Goal: Task Accomplishment & Management: Use online tool/utility

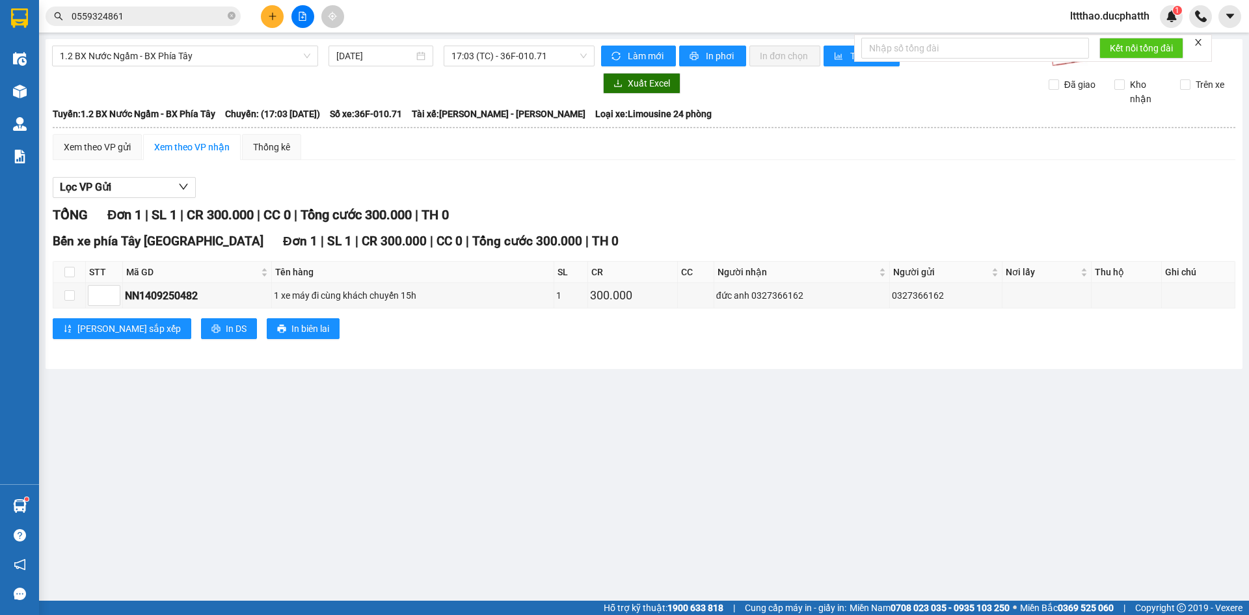
click at [1106, 19] on span "lttthao.ducphatth" at bounding box center [1110, 16] width 100 height 16
click at [1095, 35] on span "Đăng xuất" at bounding box center [1114, 40] width 75 height 14
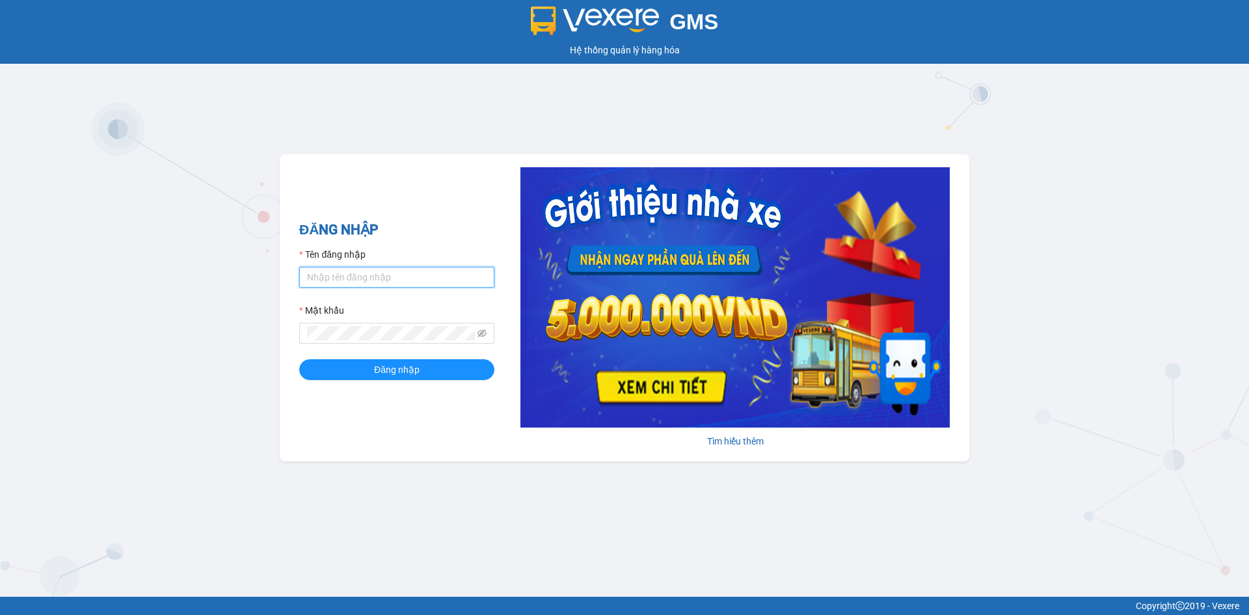
click at [336, 278] on input "Tên đăng nhập" at bounding box center [396, 277] width 195 height 21
type input "ldtung.ducphatth"
click at [299, 359] on button "Đăng nhập" at bounding box center [396, 369] width 195 height 21
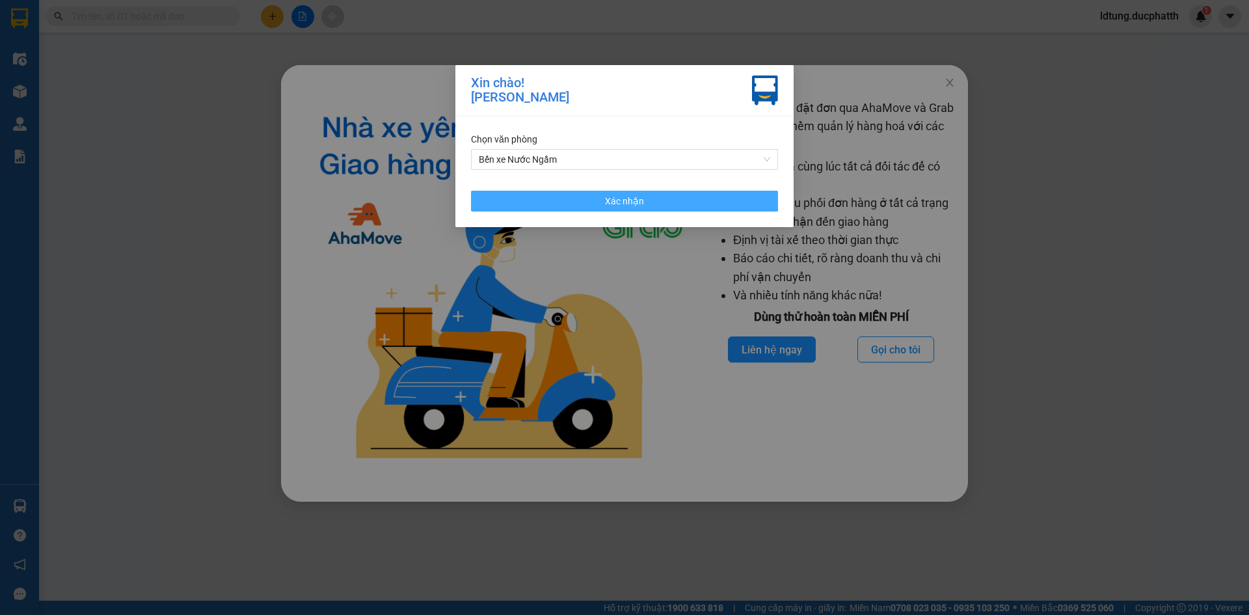
click at [745, 201] on button "Xác nhận" at bounding box center [624, 201] width 307 height 21
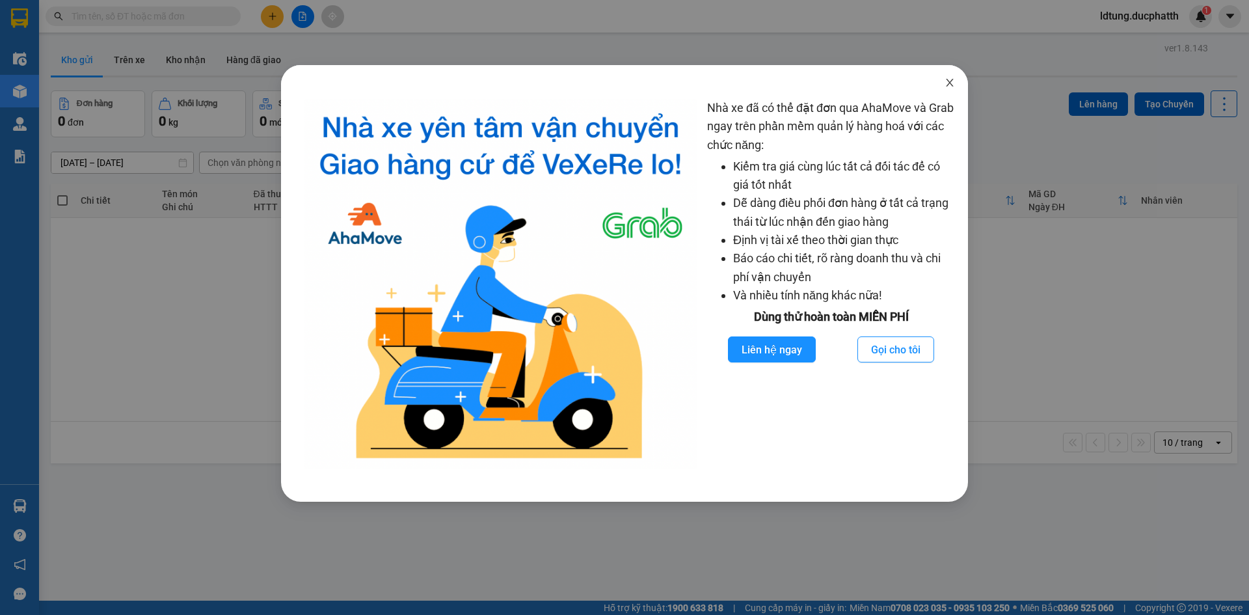
click at [950, 84] on icon "close" at bounding box center [949, 83] width 7 height 8
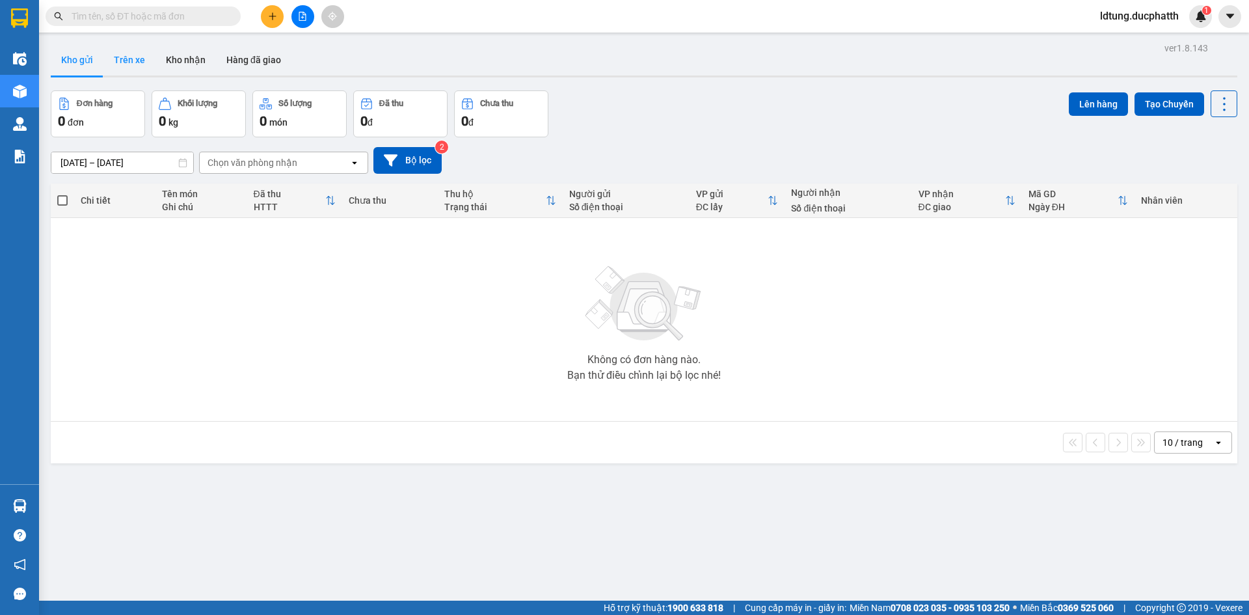
click at [135, 58] on button "Trên xe" at bounding box center [129, 59] width 52 height 31
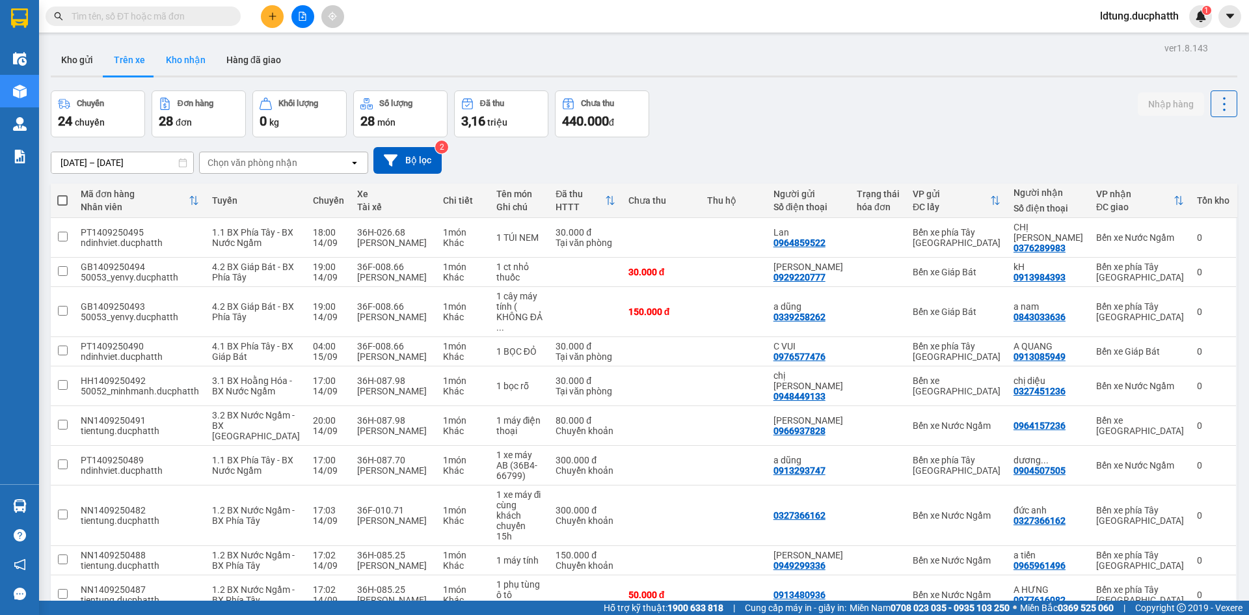
click at [182, 64] on button "Kho nhận" at bounding box center [185, 59] width 60 height 31
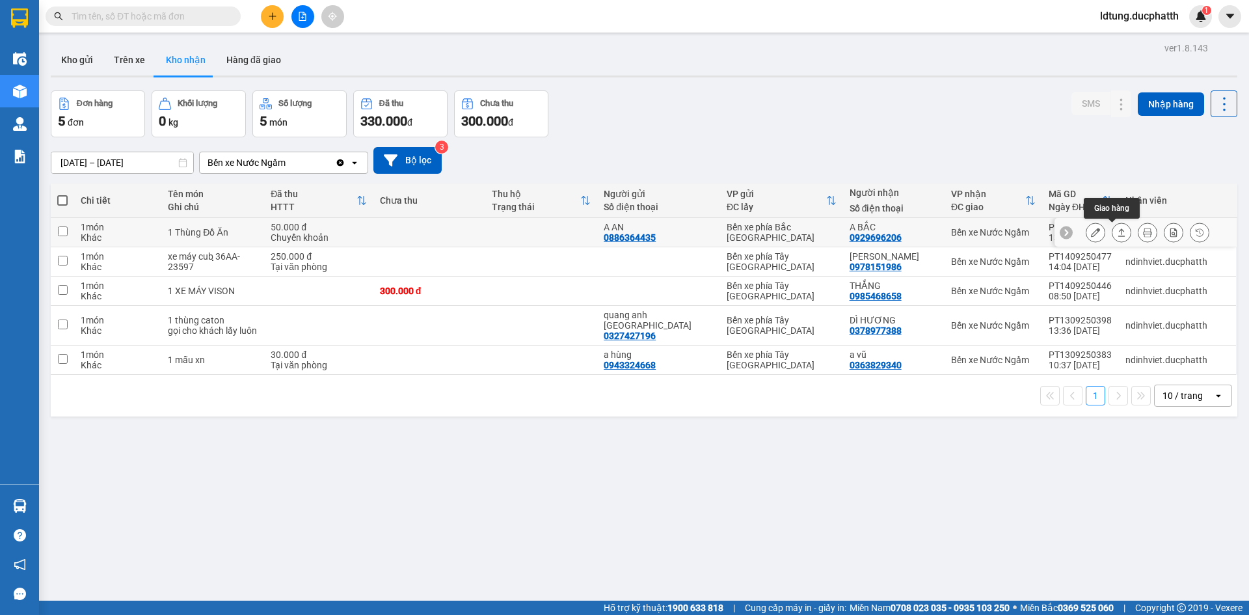
click at [1099, 231] on div at bounding box center [1148, 232] width 124 height 20
click at [1114, 226] on button at bounding box center [1121, 232] width 18 height 23
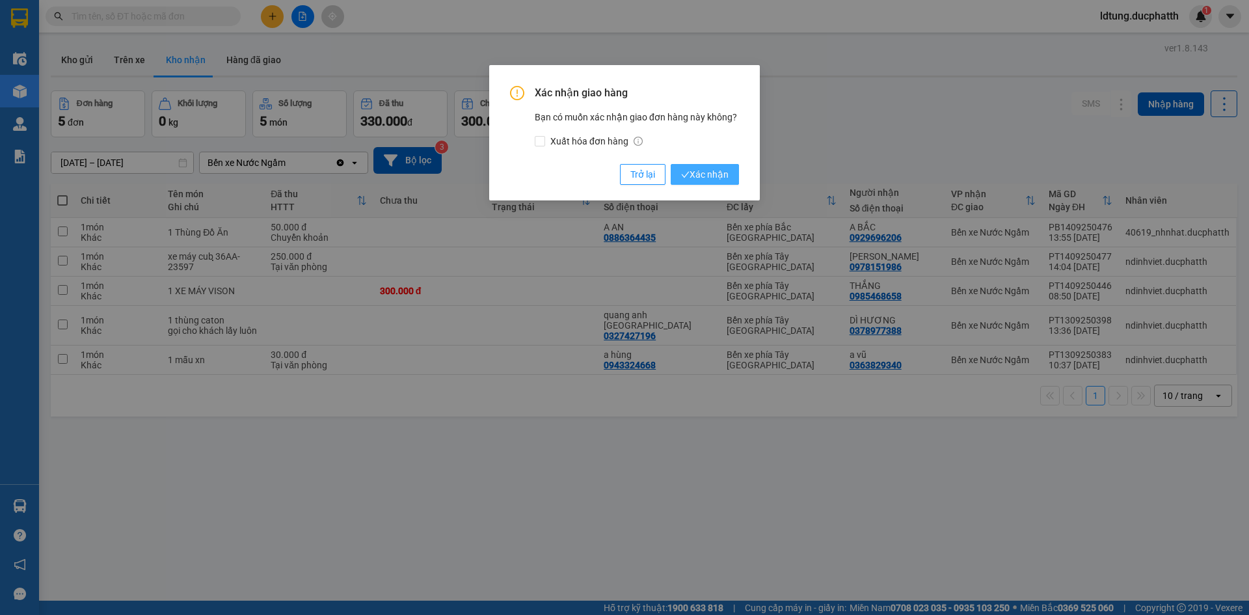
click at [723, 177] on span "Xác nhận" at bounding box center [704, 174] width 47 height 14
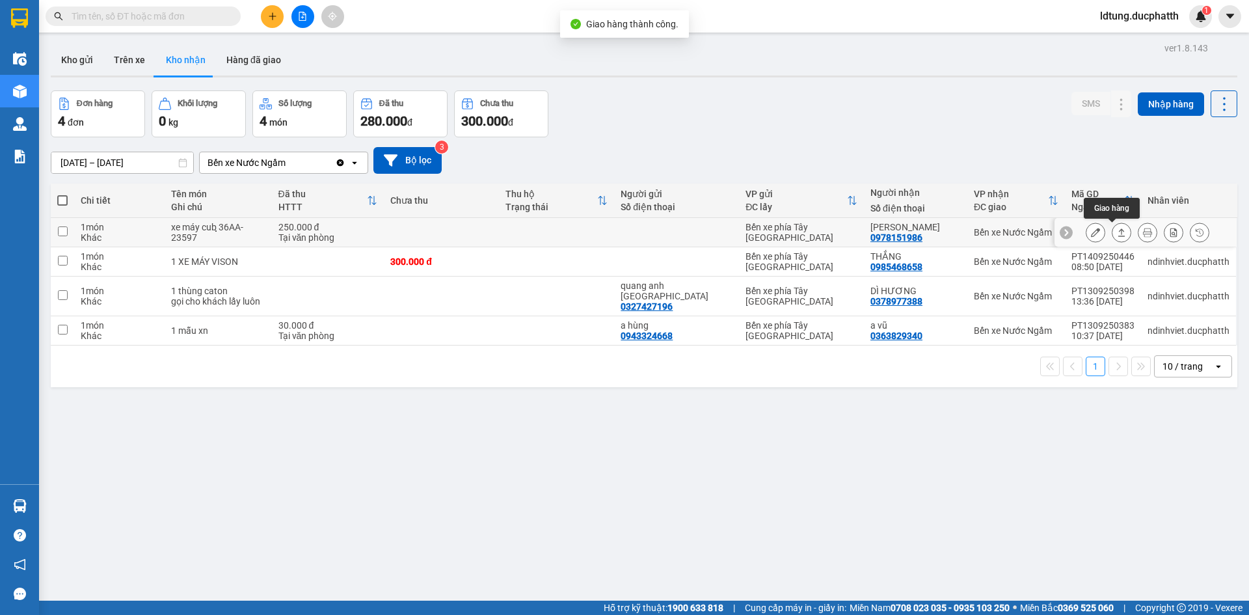
click at [1118, 230] on icon at bounding box center [1121, 232] width 7 height 8
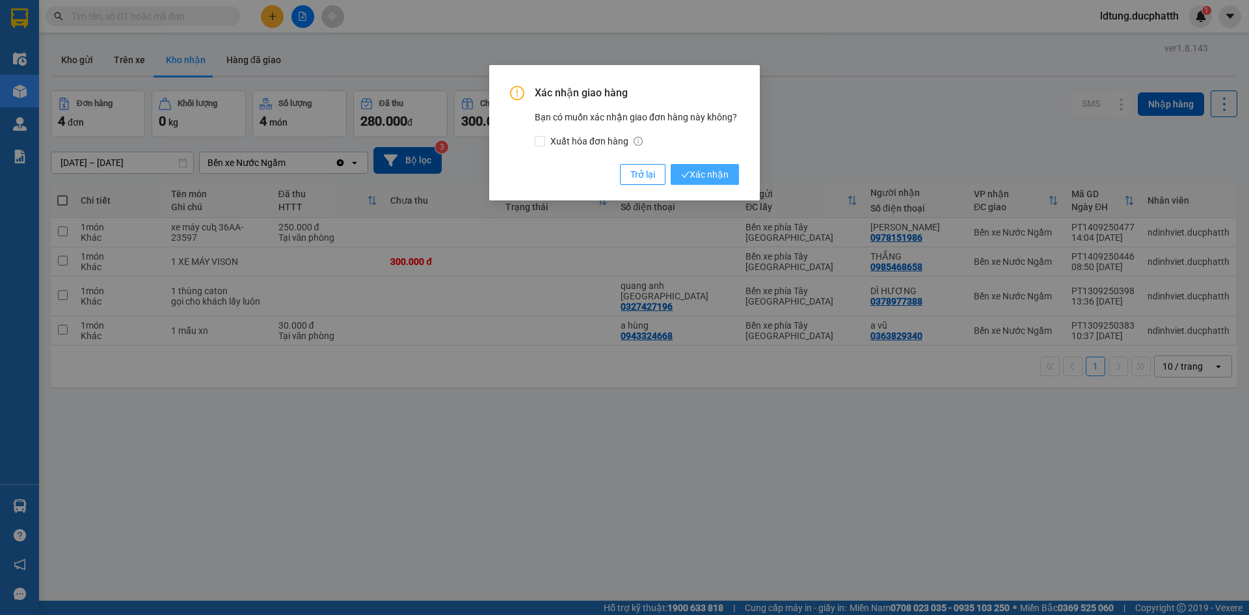
click at [719, 172] on span "Xác nhận" at bounding box center [704, 174] width 47 height 14
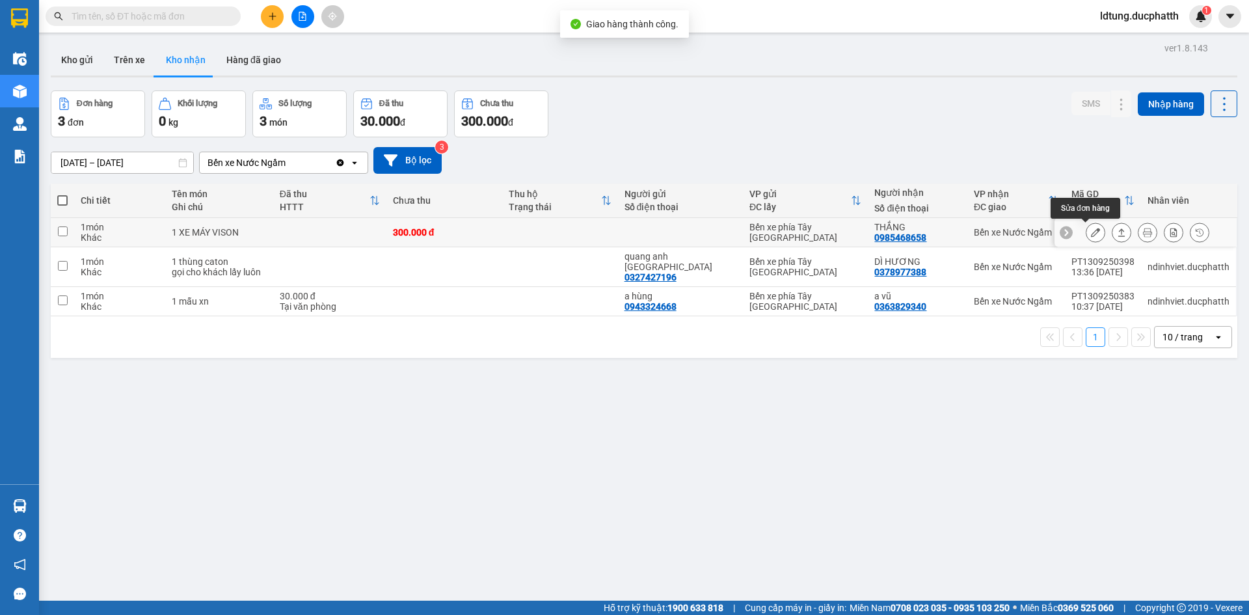
click at [1091, 231] on icon at bounding box center [1095, 232] width 9 height 9
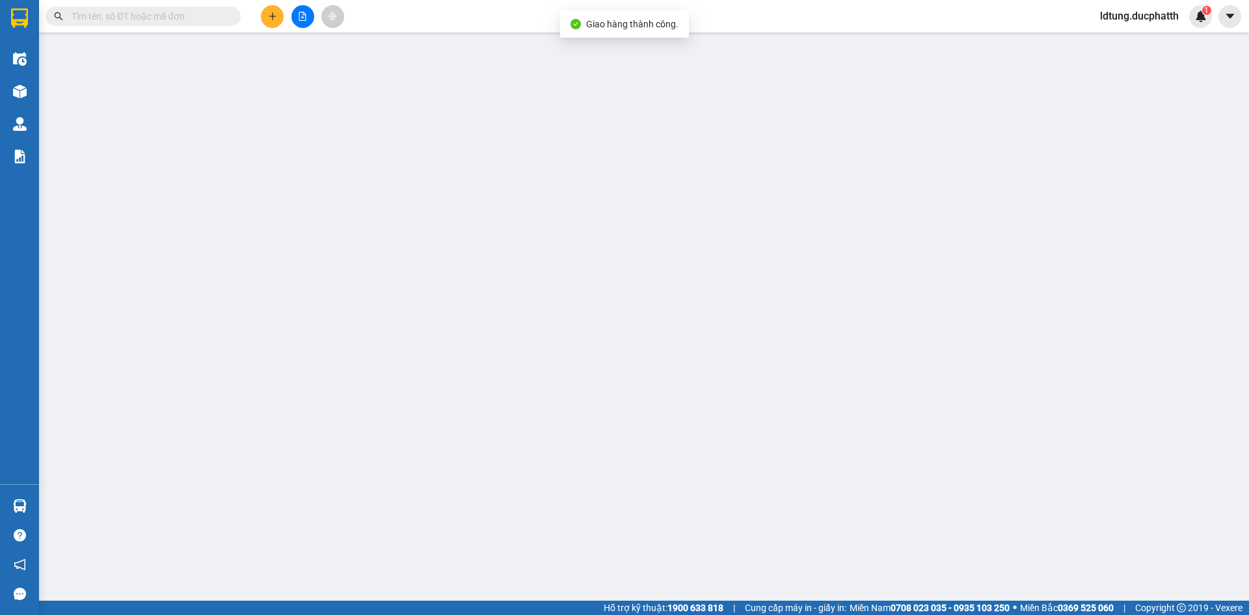
type input "0985468658"
type input "THẮNG"
type input "300.000"
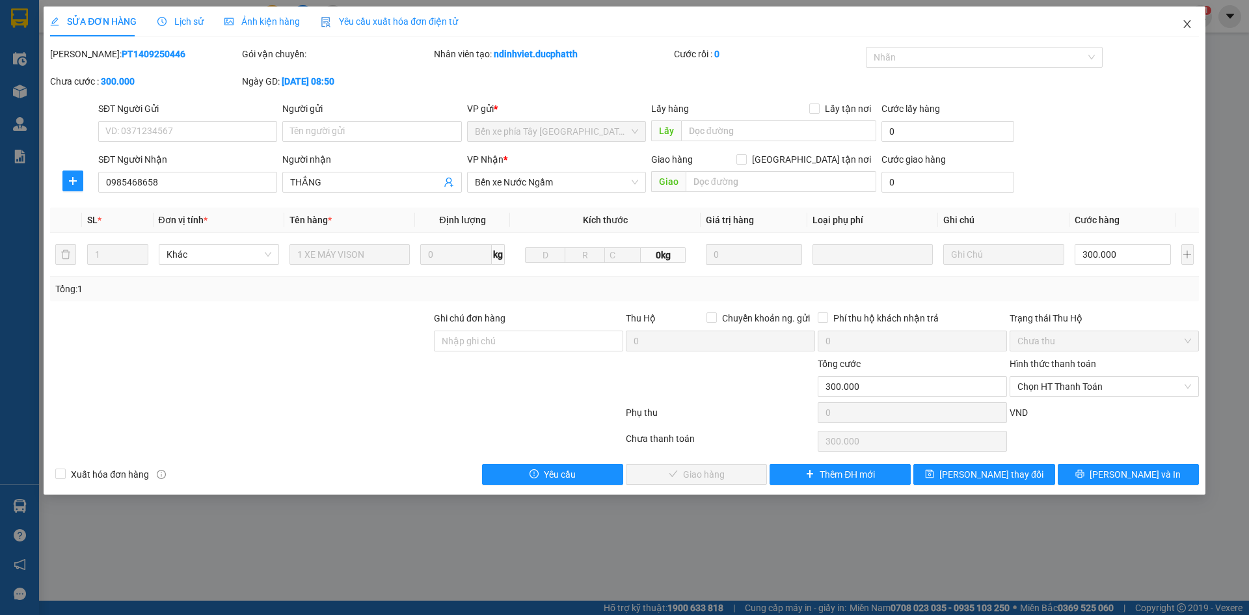
click at [1182, 27] on icon "close" at bounding box center [1187, 24] width 10 height 10
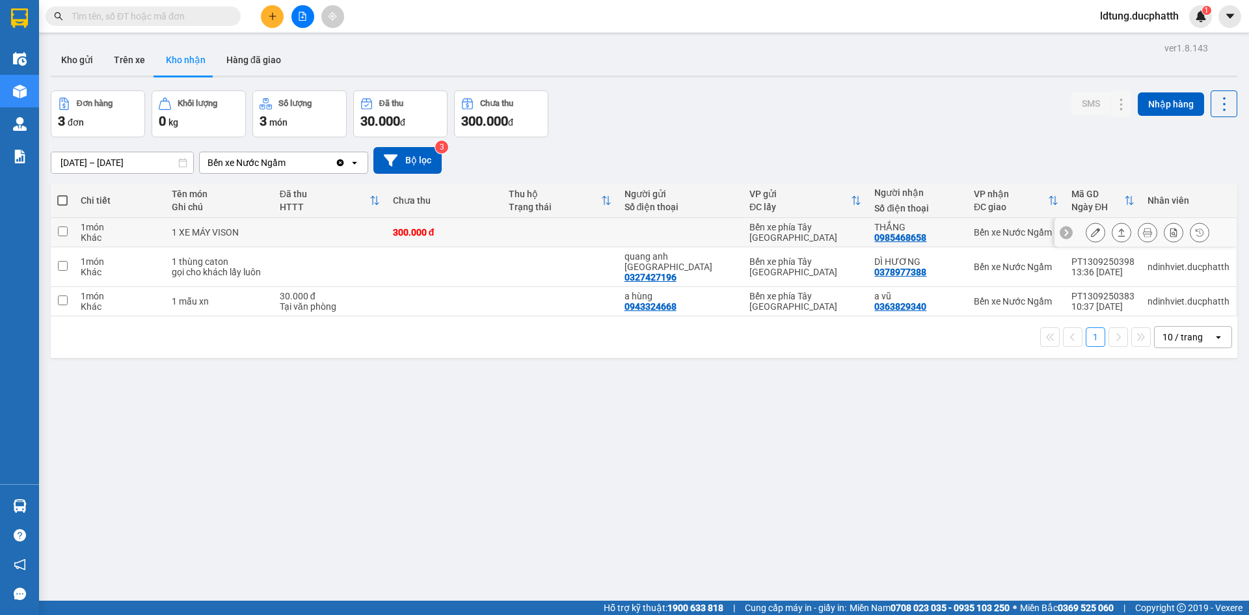
click at [1092, 231] on button at bounding box center [1095, 232] width 18 height 23
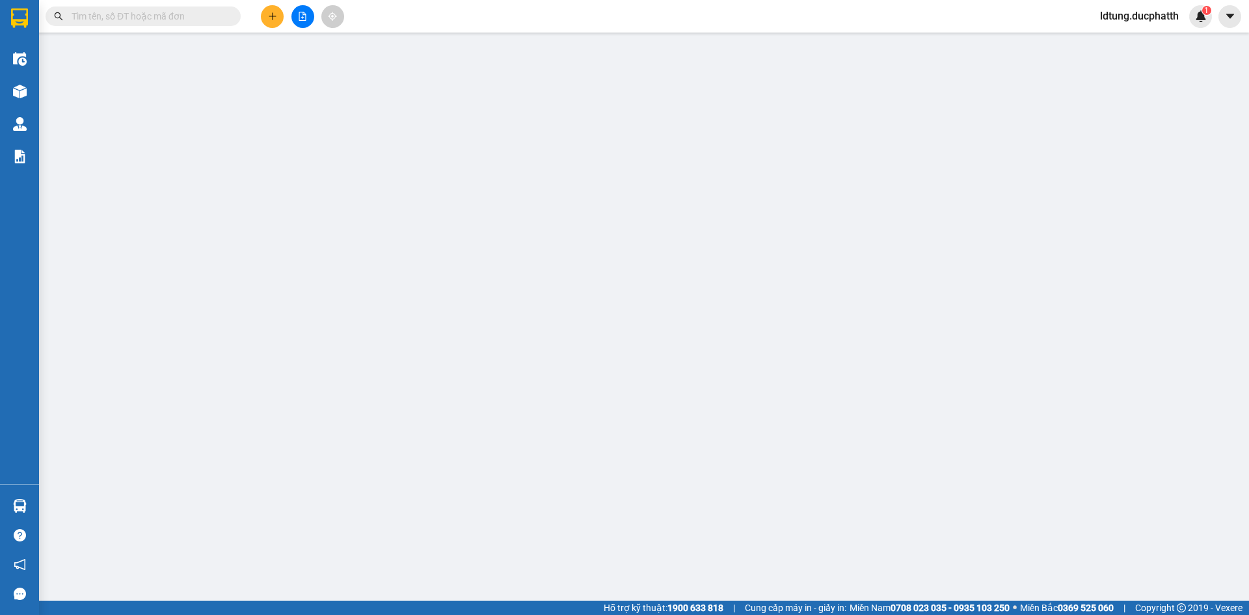
type input "0985468658"
type input "THẮNG"
type input "300.000"
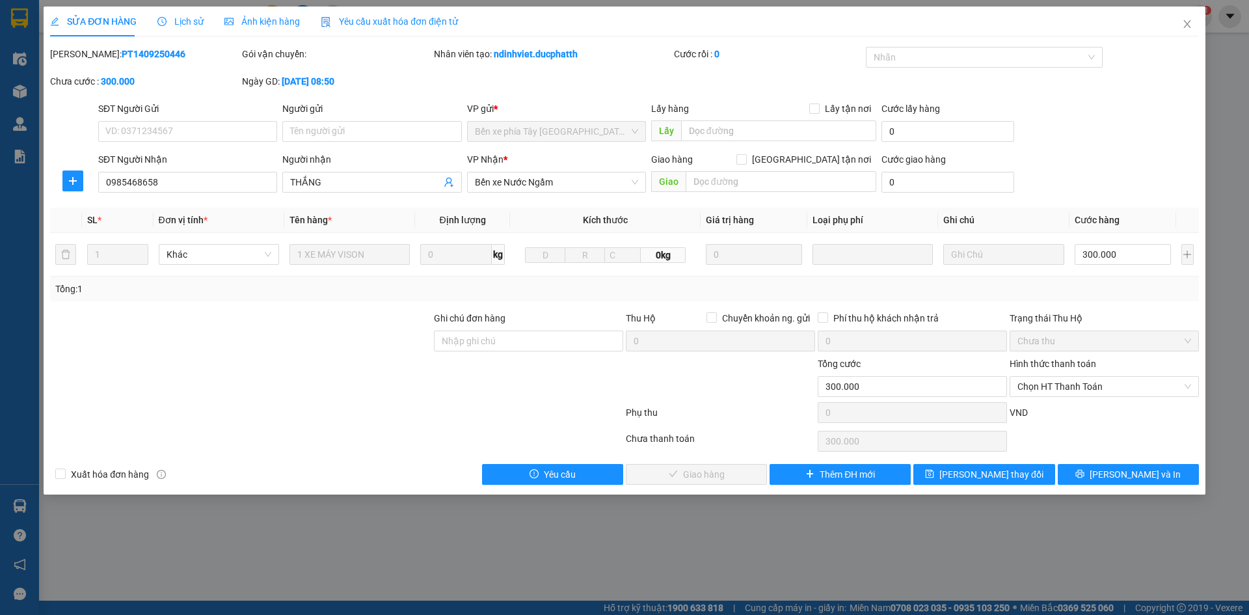
click at [183, 17] on span "Lịch sử" at bounding box center [180, 21] width 46 height 10
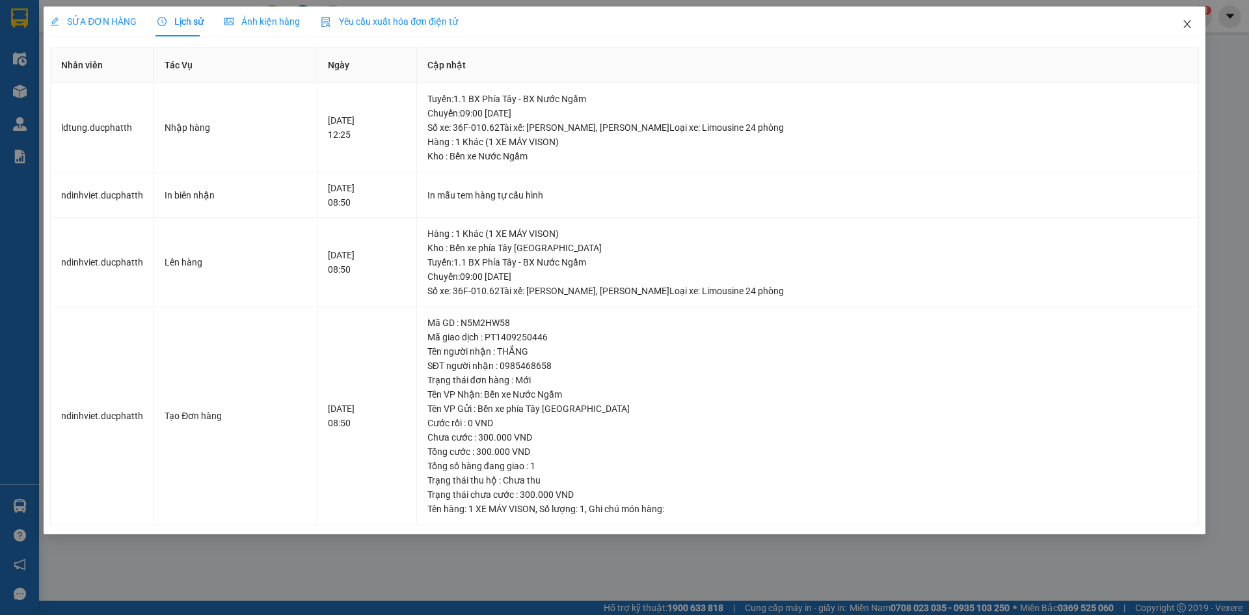
click at [1186, 24] on icon "close" at bounding box center [1187, 24] width 10 height 10
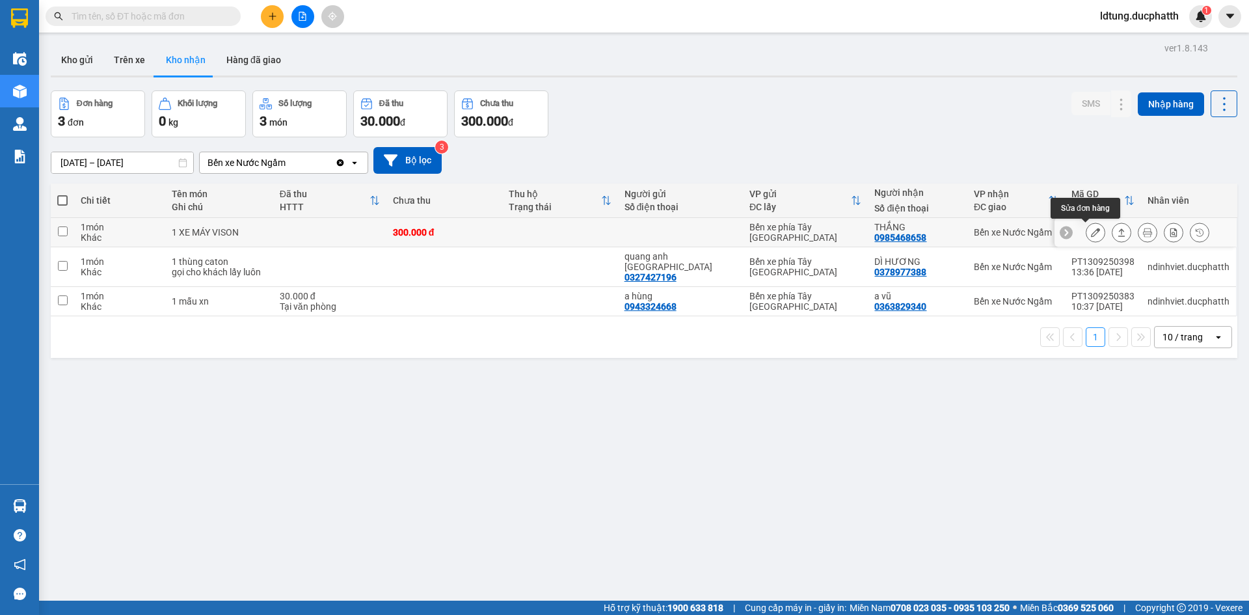
click at [1091, 230] on icon at bounding box center [1095, 232] width 9 height 9
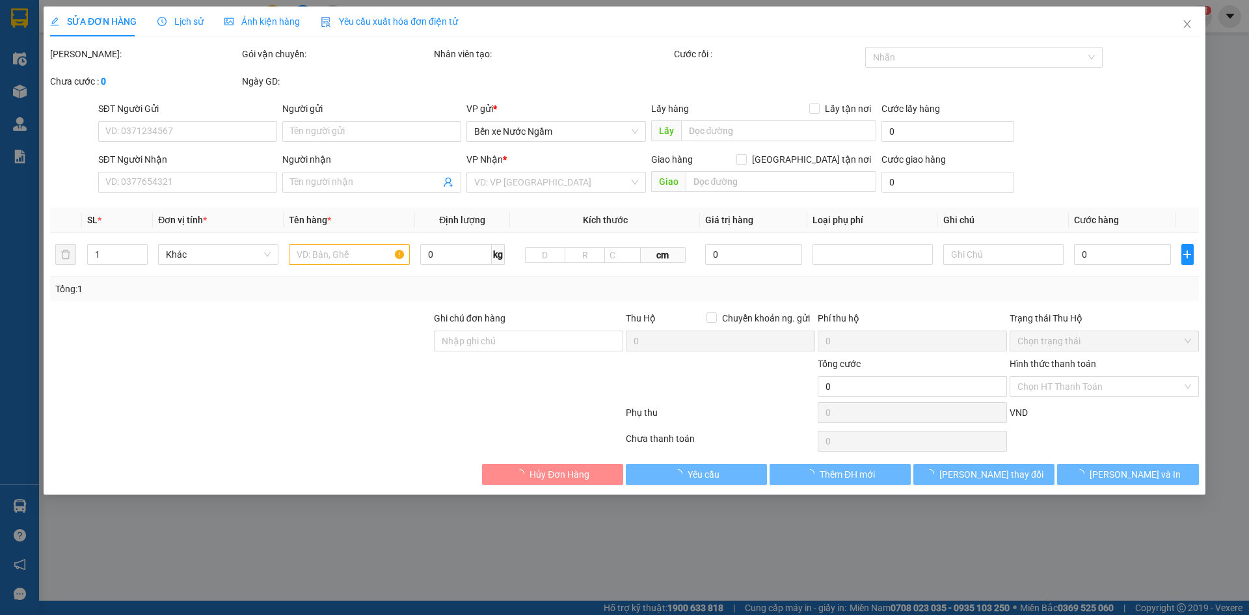
type input "0985468658"
type input "THẮNG"
type input "300.000"
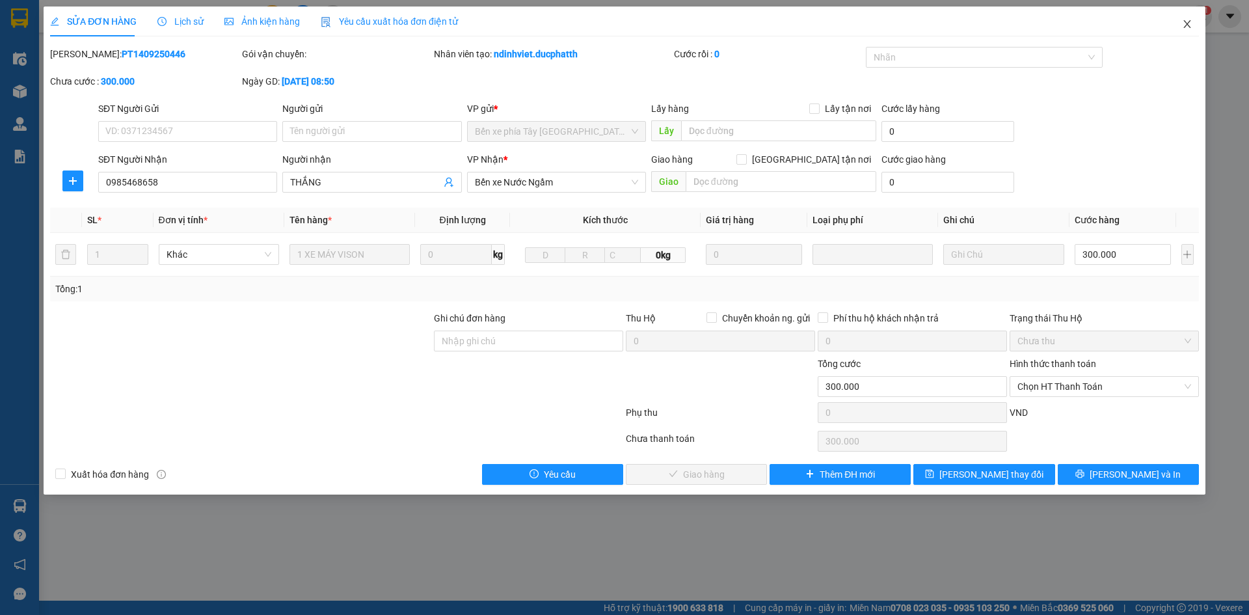
click at [1185, 23] on icon "close" at bounding box center [1187, 24] width 10 height 10
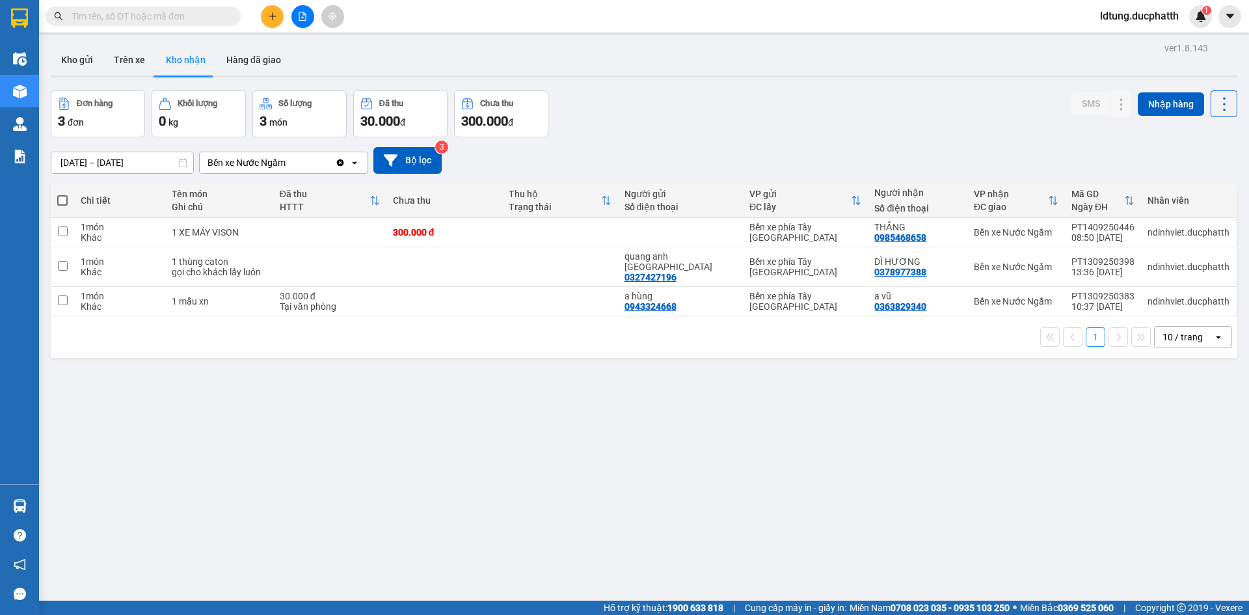
click at [203, 15] on input "text" at bounding box center [149, 16] width 154 height 14
paste input "0989015537"
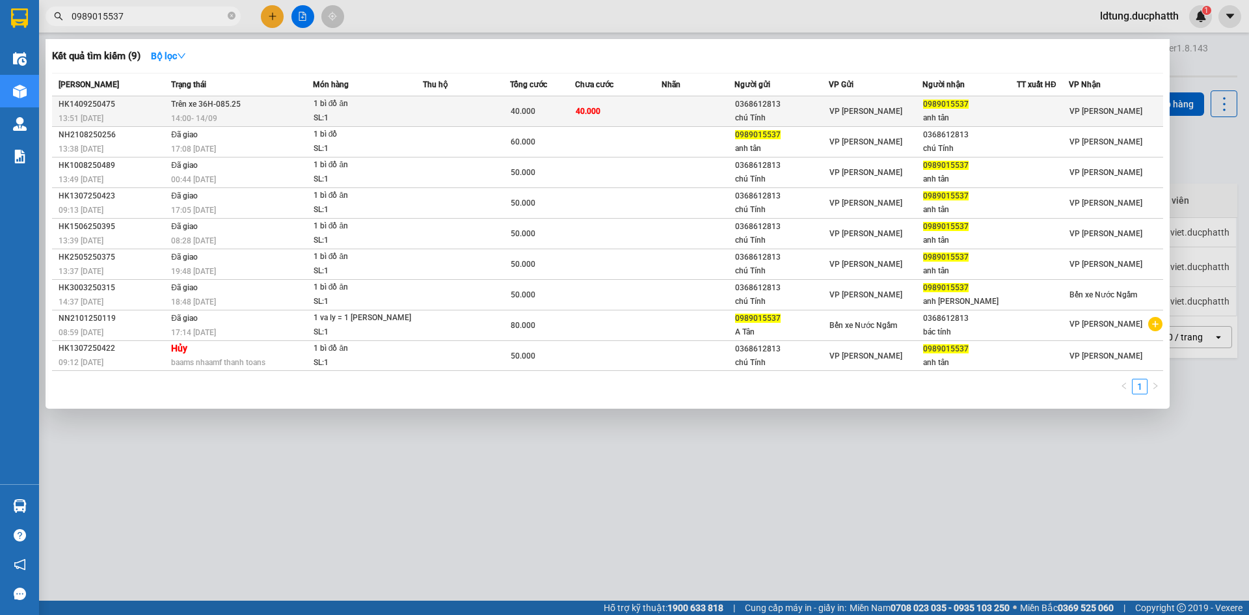
type input "0989015537"
click at [768, 113] on div "chú Tính" at bounding box center [781, 118] width 93 height 14
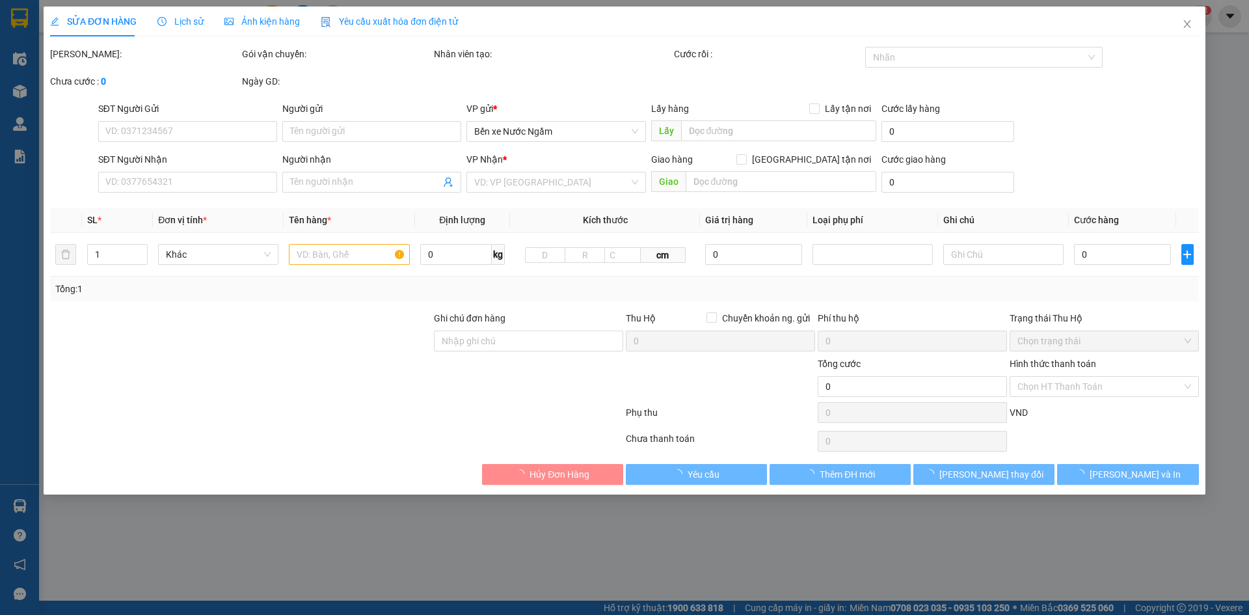
type input "0368612813"
type input "chú Tính"
type input "0989015537"
type input "anh tân"
type input "40.000"
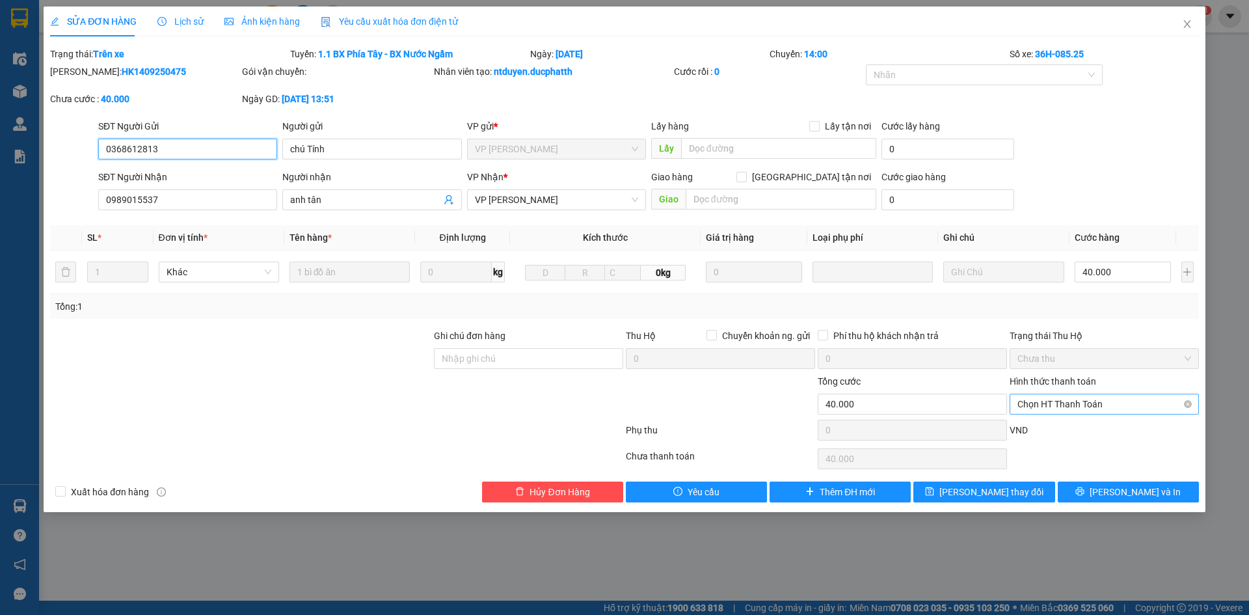
click at [1087, 407] on span "Chọn HT Thanh Toán" at bounding box center [1104, 404] width 174 height 20
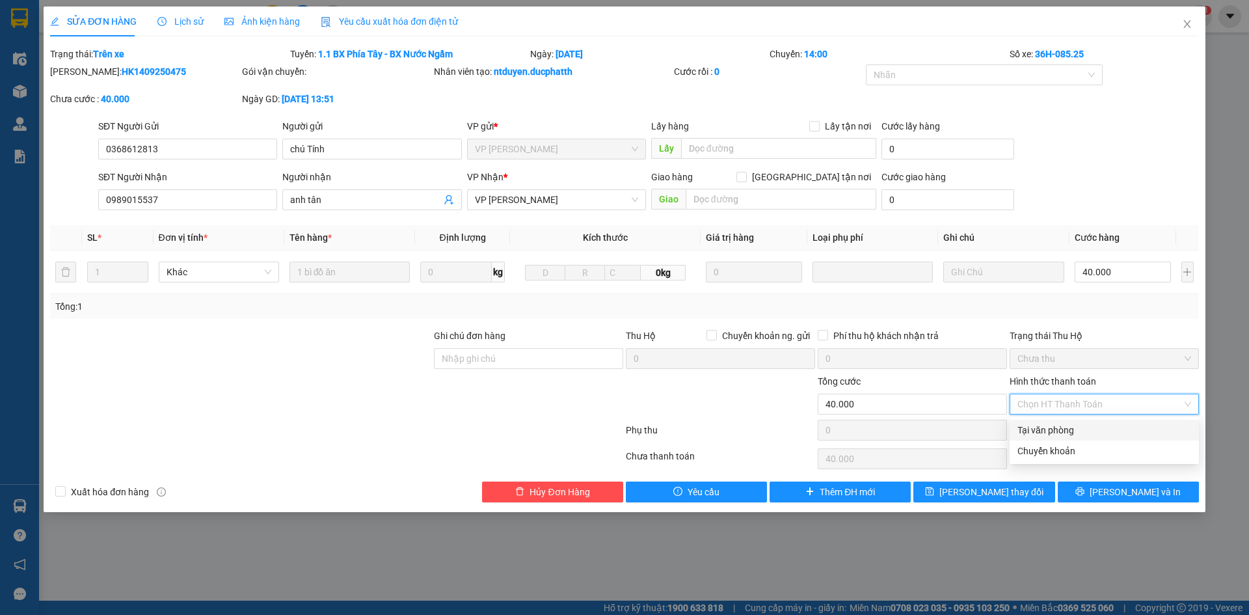
click at [1084, 434] on div "Tại văn phòng" at bounding box center [1104, 430] width 174 height 14
type input "0"
click at [1193, 26] on span "Close" at bounding box center [1187, 25] width 36 height 36
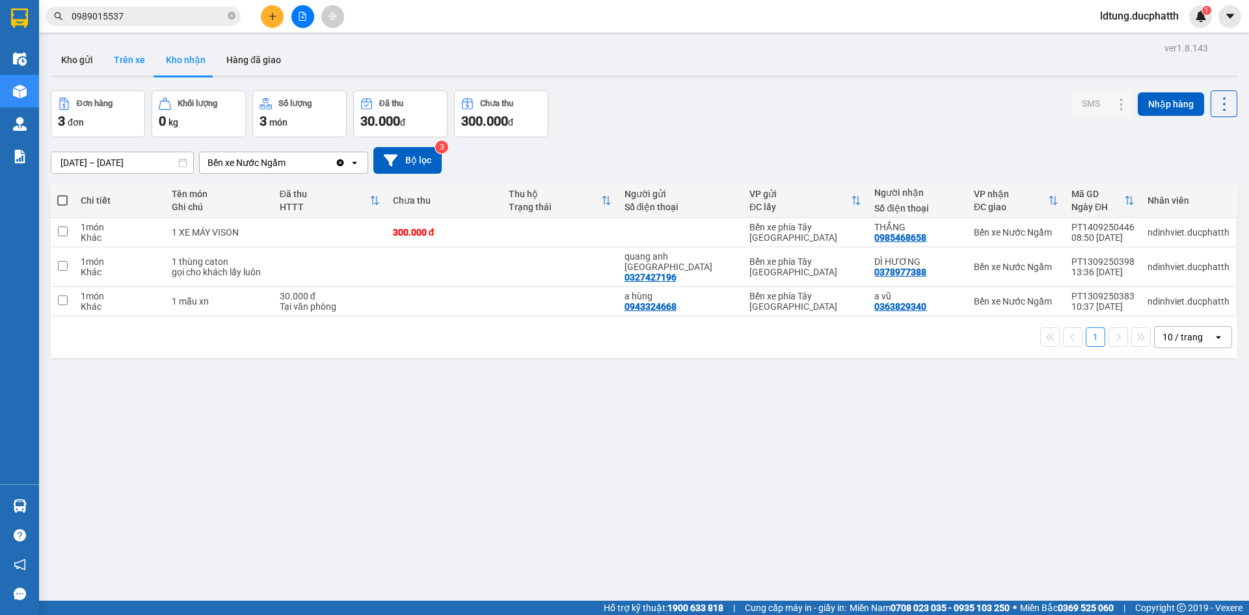
click at [112, 54] on button "Trên xe" at bounding box center [129, 59] width 52 height 31
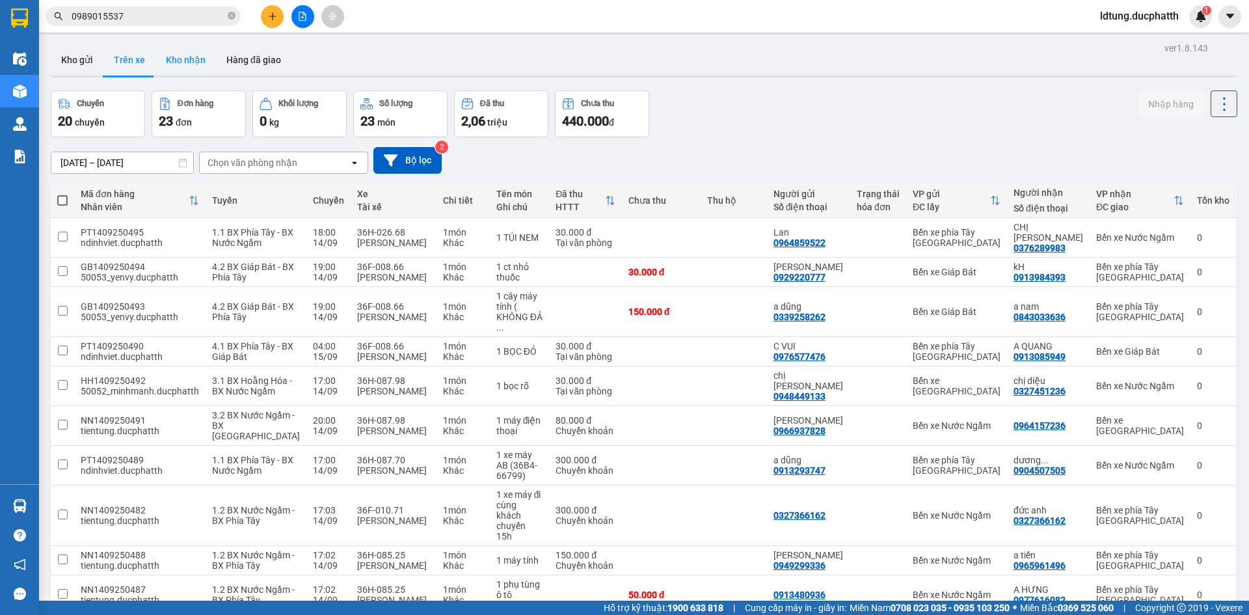
drag, startPoint x: 181, startPoint y: 64, endPoint x: 159, endPoint y: 66, distance: 21.5
click at [180, 64] on button "Kho nhận" at bounding box center [185, 59] width 60 height 31
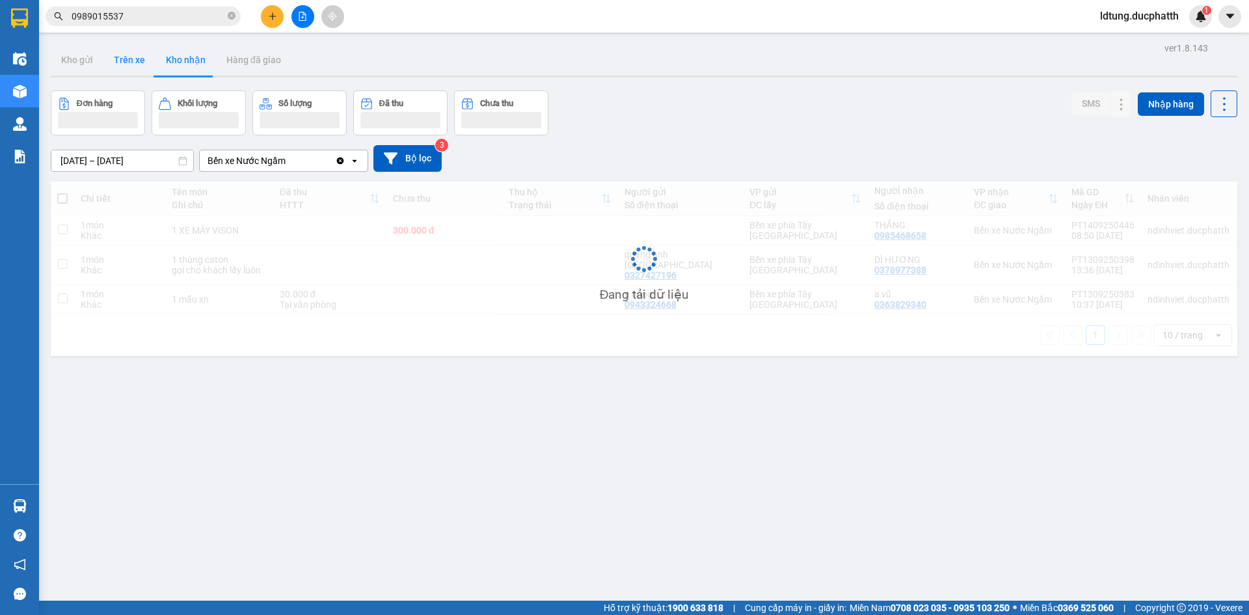
click at [120, 64] on button "Trên xe" at bounding box center [129, 59] width 52 height 31
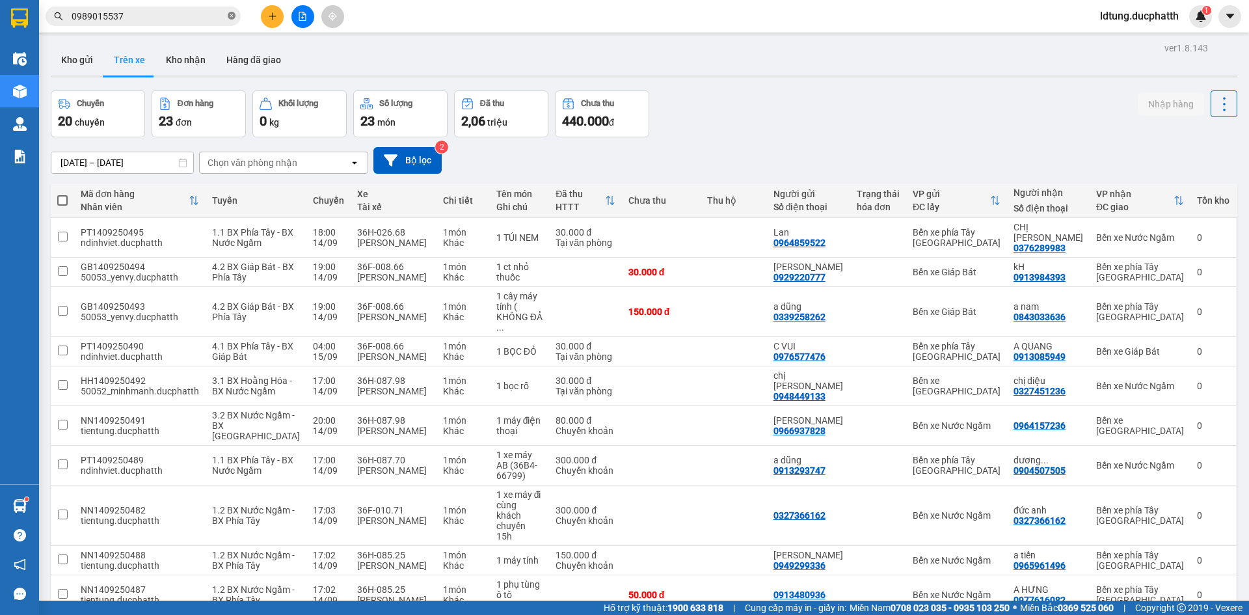
click at [229, 17] on icon "close-circle" at bounding box center [232, 16] width 8 height 8
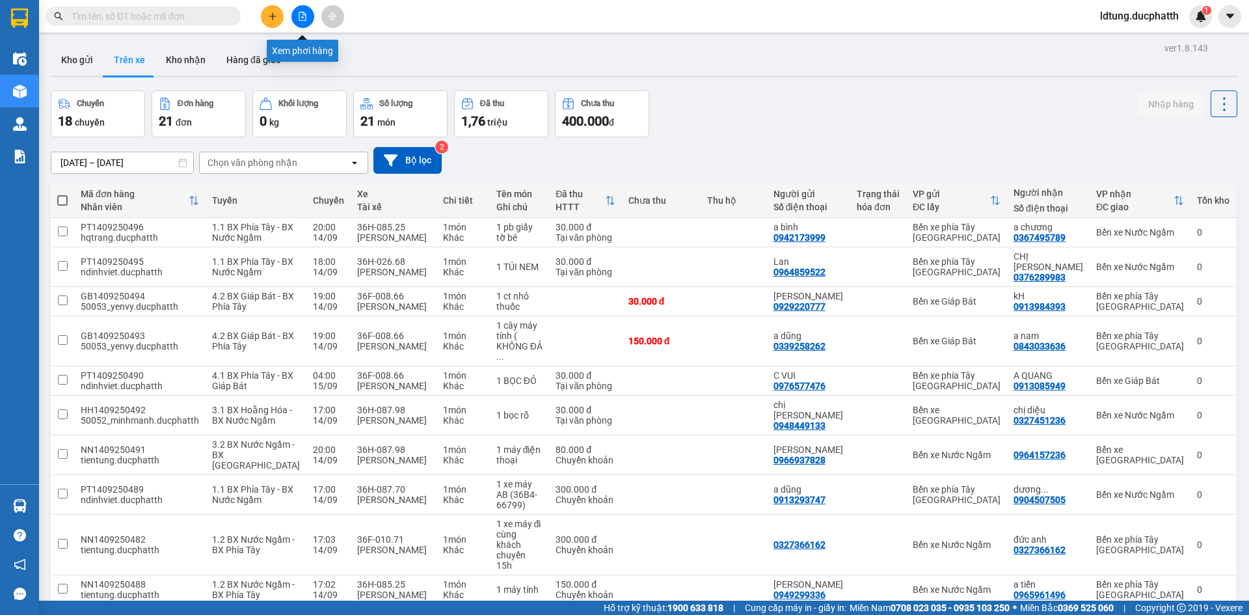
click at [306, 23] on button at bounding box center [302, 16] width 23 height 23
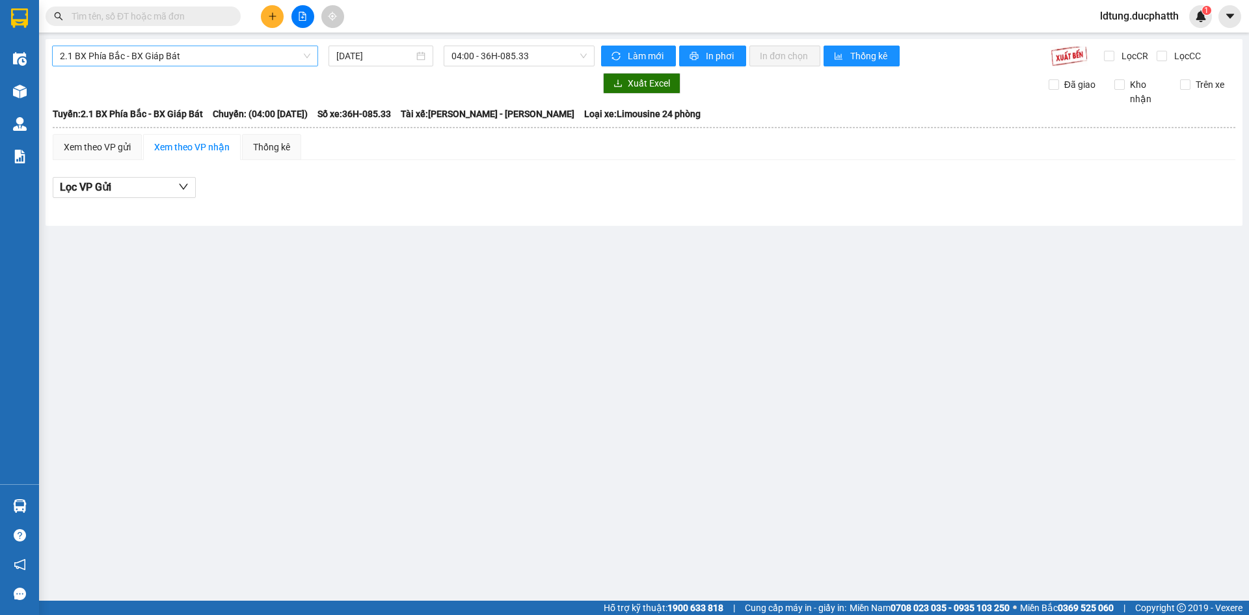
click at [226, 64] on span "2.1 BX Phía Bắc - BX Giáp Bát" at bounding box center [185, 56] width 250 height 20
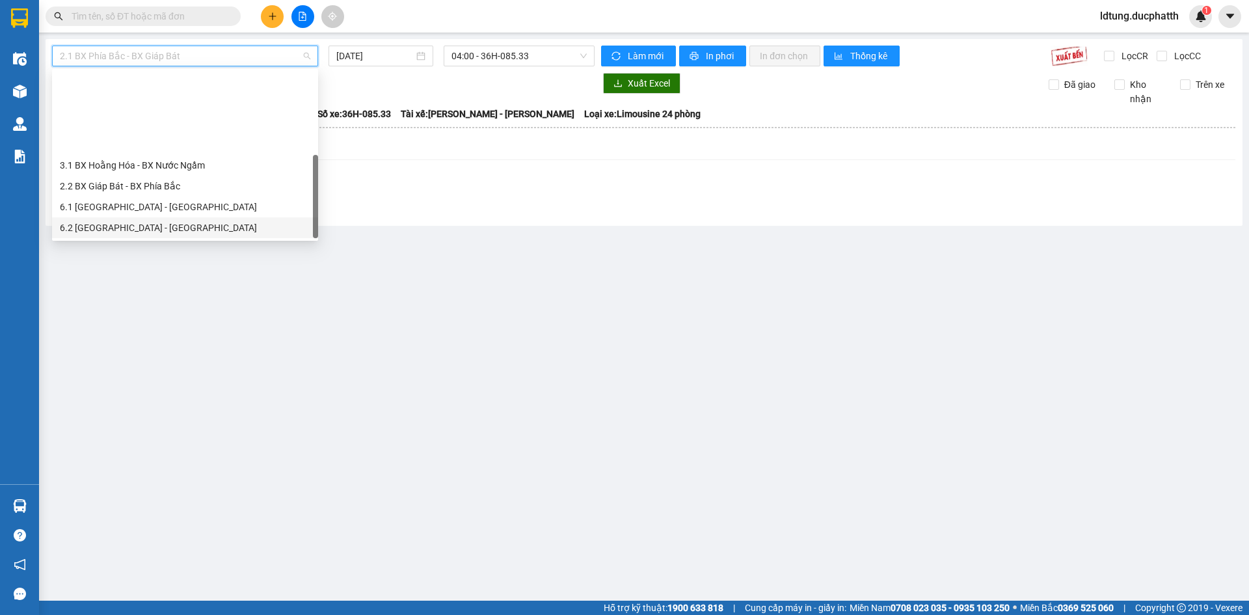
scroll to position [104, 0]
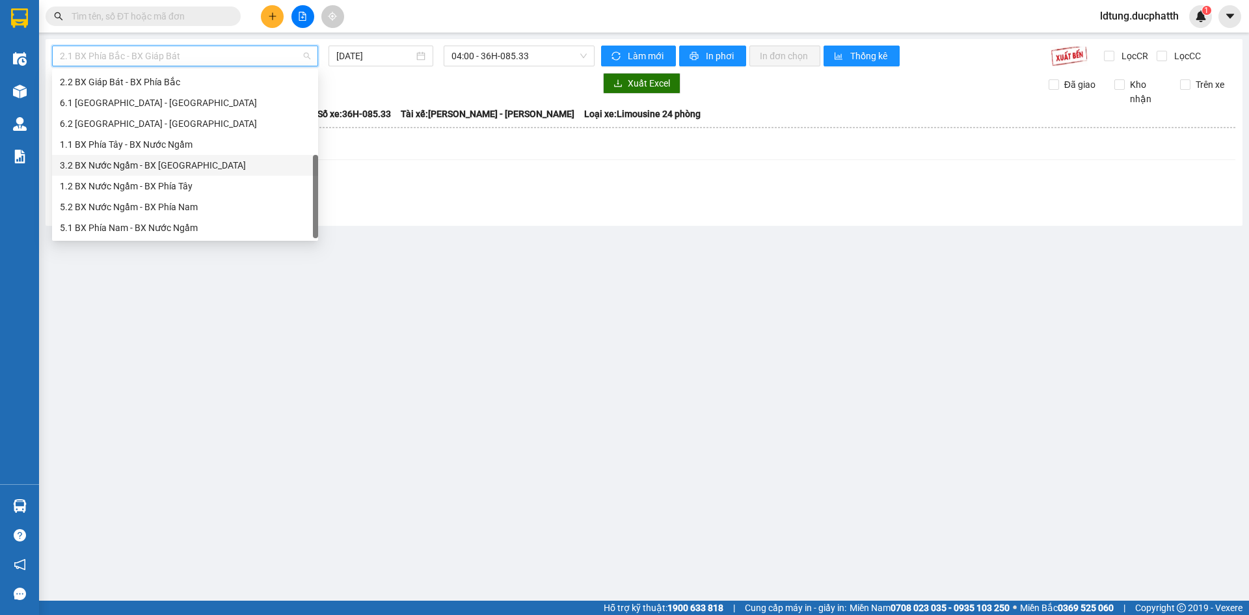
click at [181, 170] on div "3.2 BX Nước Ngầm - BX [GEOGRAPHIC_DATA]" at bounding box center [185, 165] width 250 height 14
type input "[DATE]"
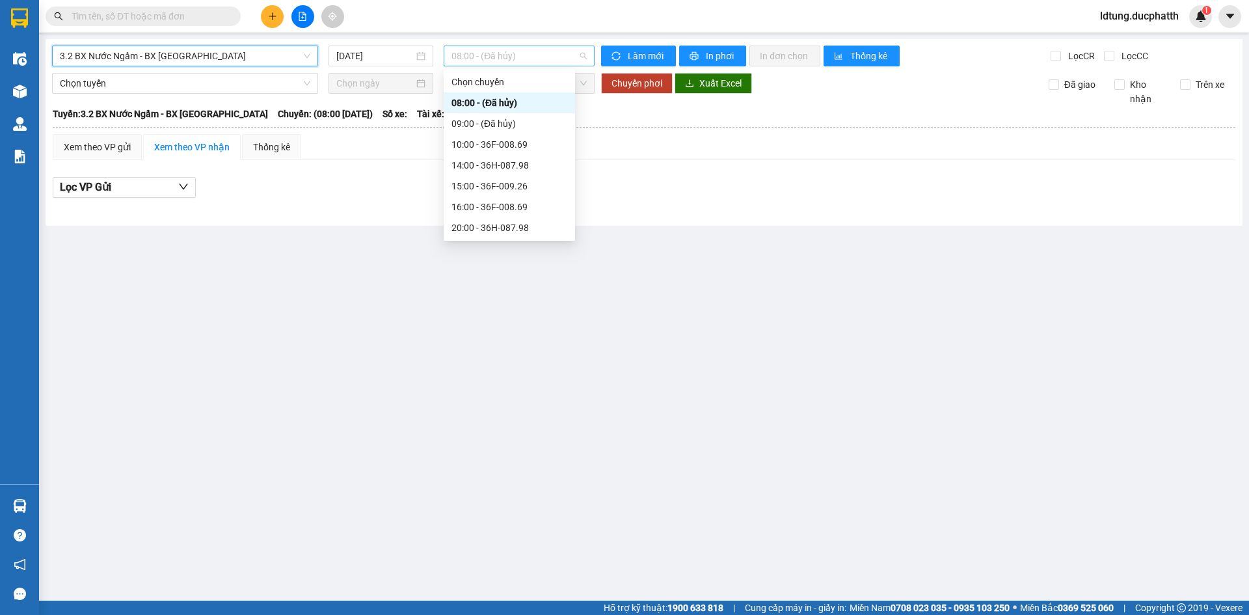
click at [531, 62] on span "08:00 - (Đã hủy)" at bounding box center [518, 56] width 135 height 20
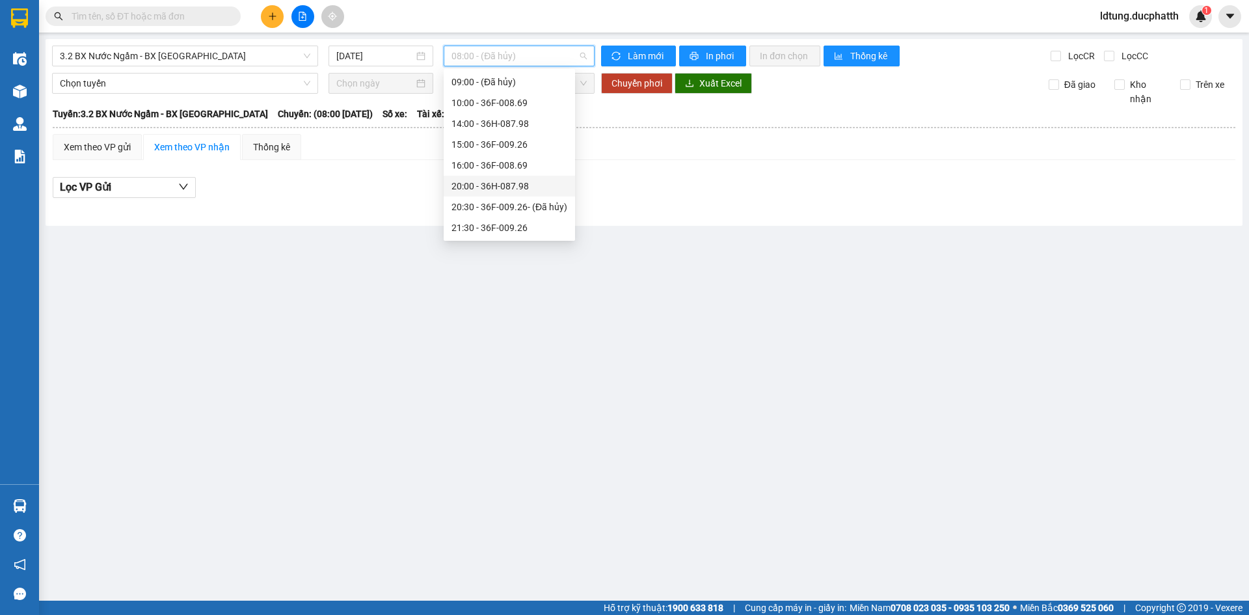
click at [500, 184] on div "20:00 - 36H-087.98" at bounding box center [509, 186] width 116 height 14
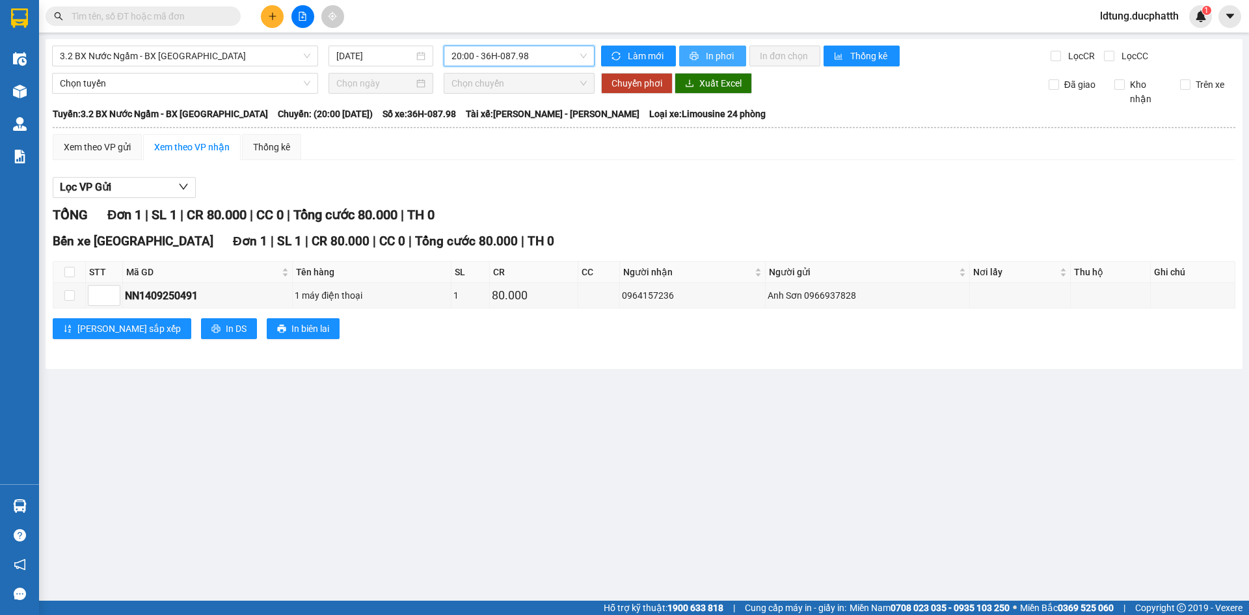
click at [714, 47] on button "In phơi" at bounding box center [712, 56] width 67 height 21
click at [1145, 14] on span "ldtung.ducphatth" at bounding box center [1140, 16] width 100 height 16
click at [1129, 40] on span "Đăng xuất" at bounding box center [1144, 40] width 74 height 14
